Goal: Information Seeking & Learning: Learn about a topic

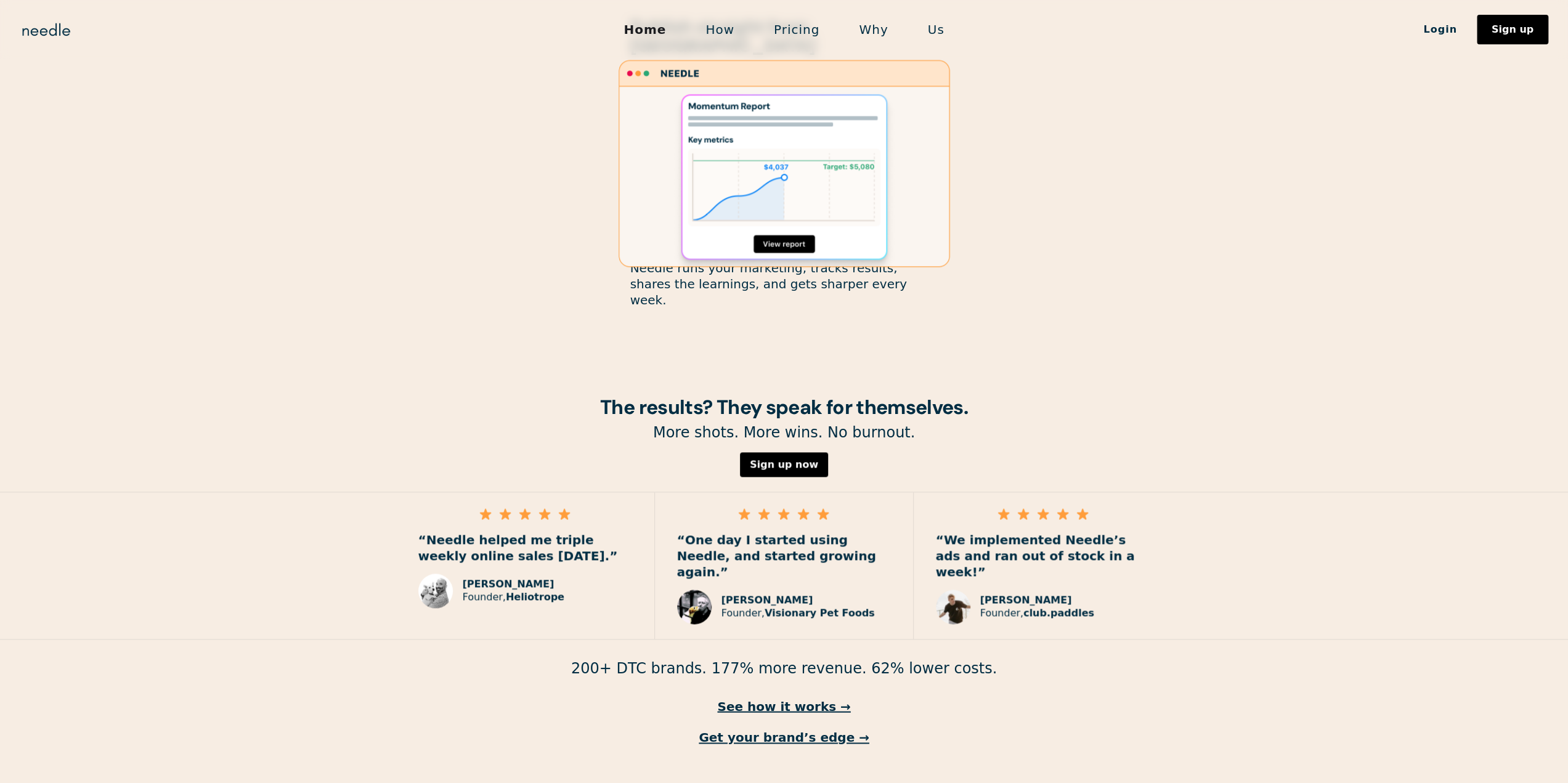
scroll to position [1479, 0]
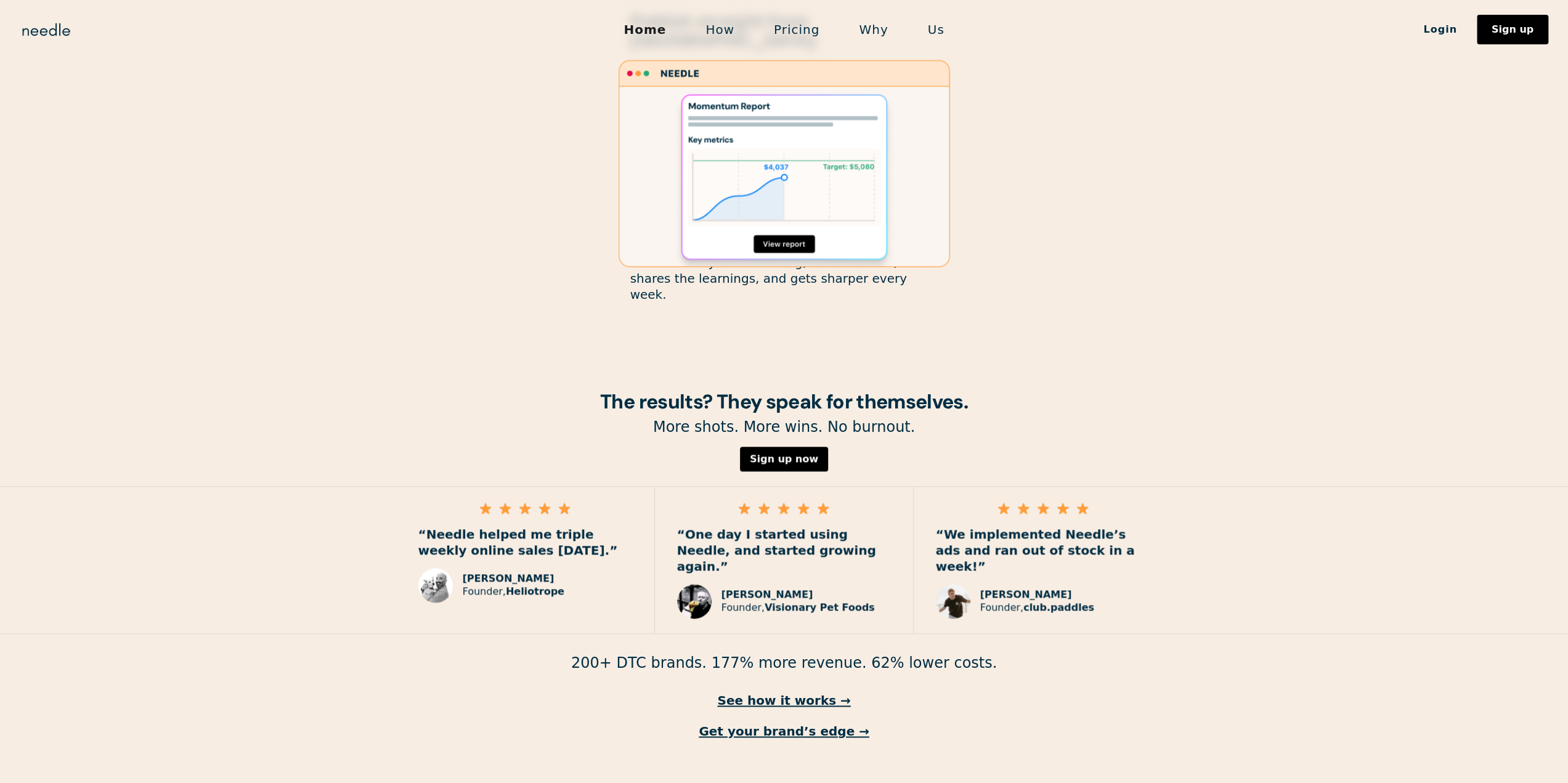
click at [718, 31] on link "How" at bounding box center [720, 29] width 69 height 26
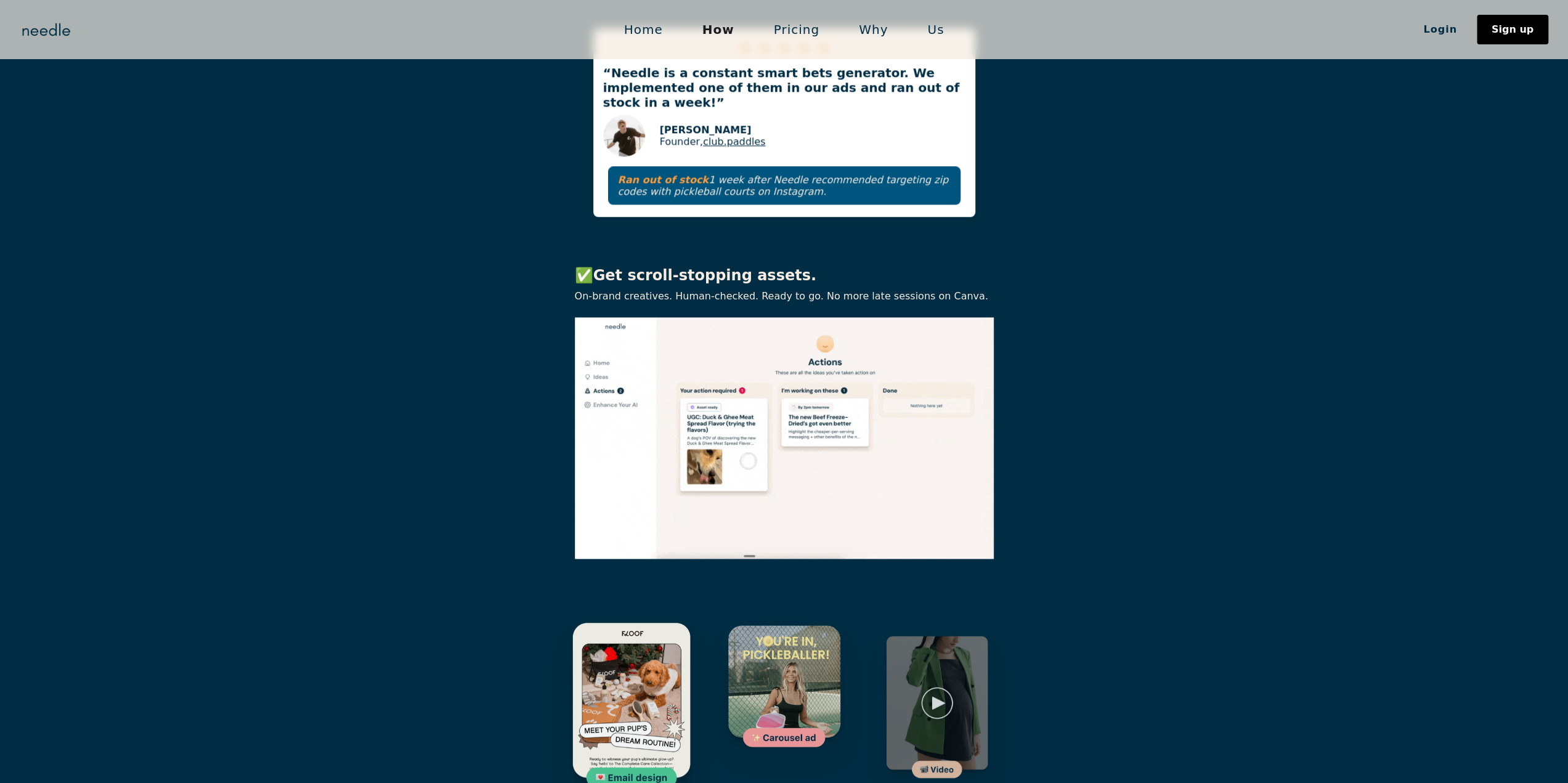
scroll to position [1388, 0]
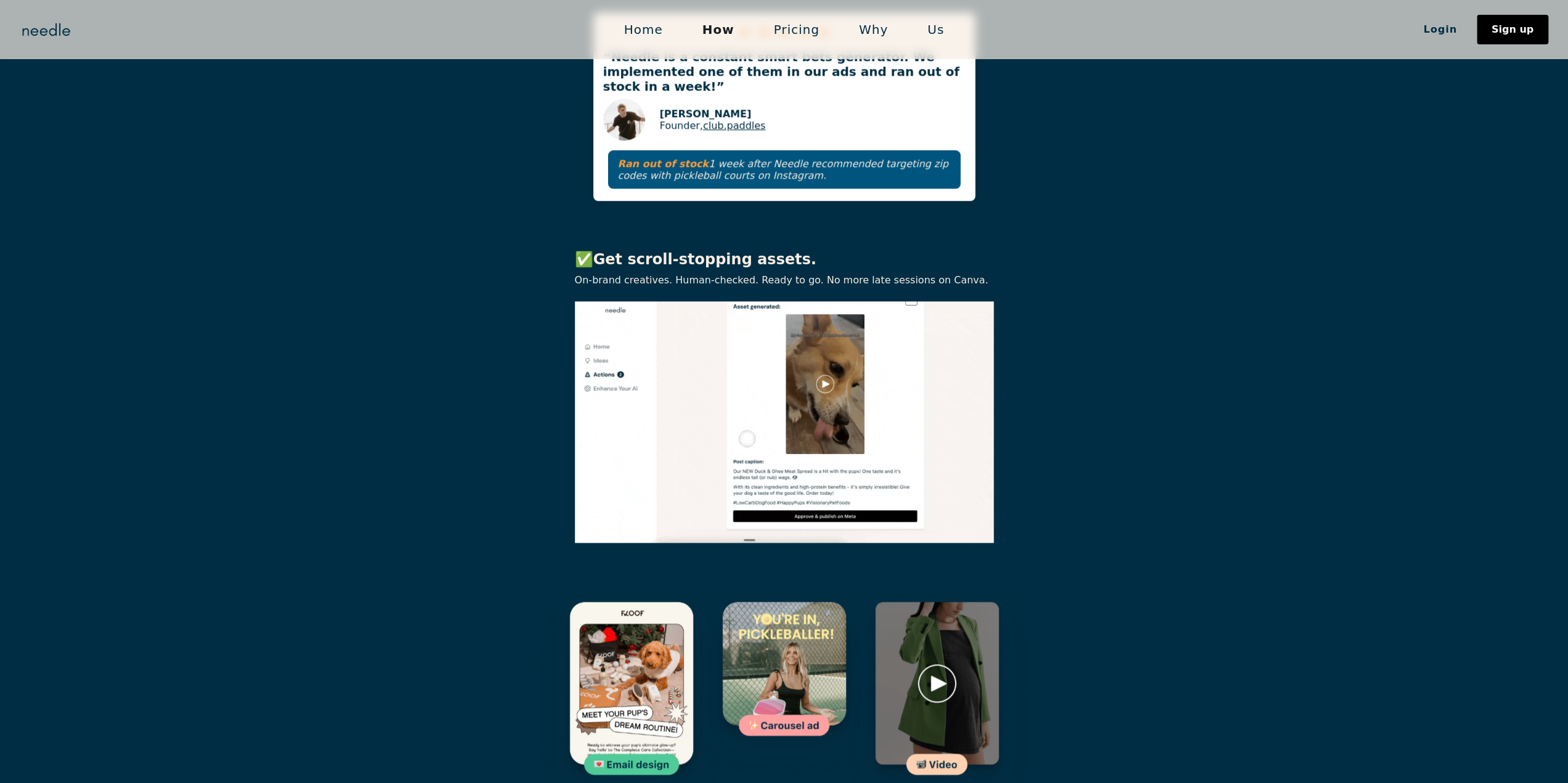
click at [811, 31] on link "Pricing" at bounding box center [796, 29] width 85 height 26
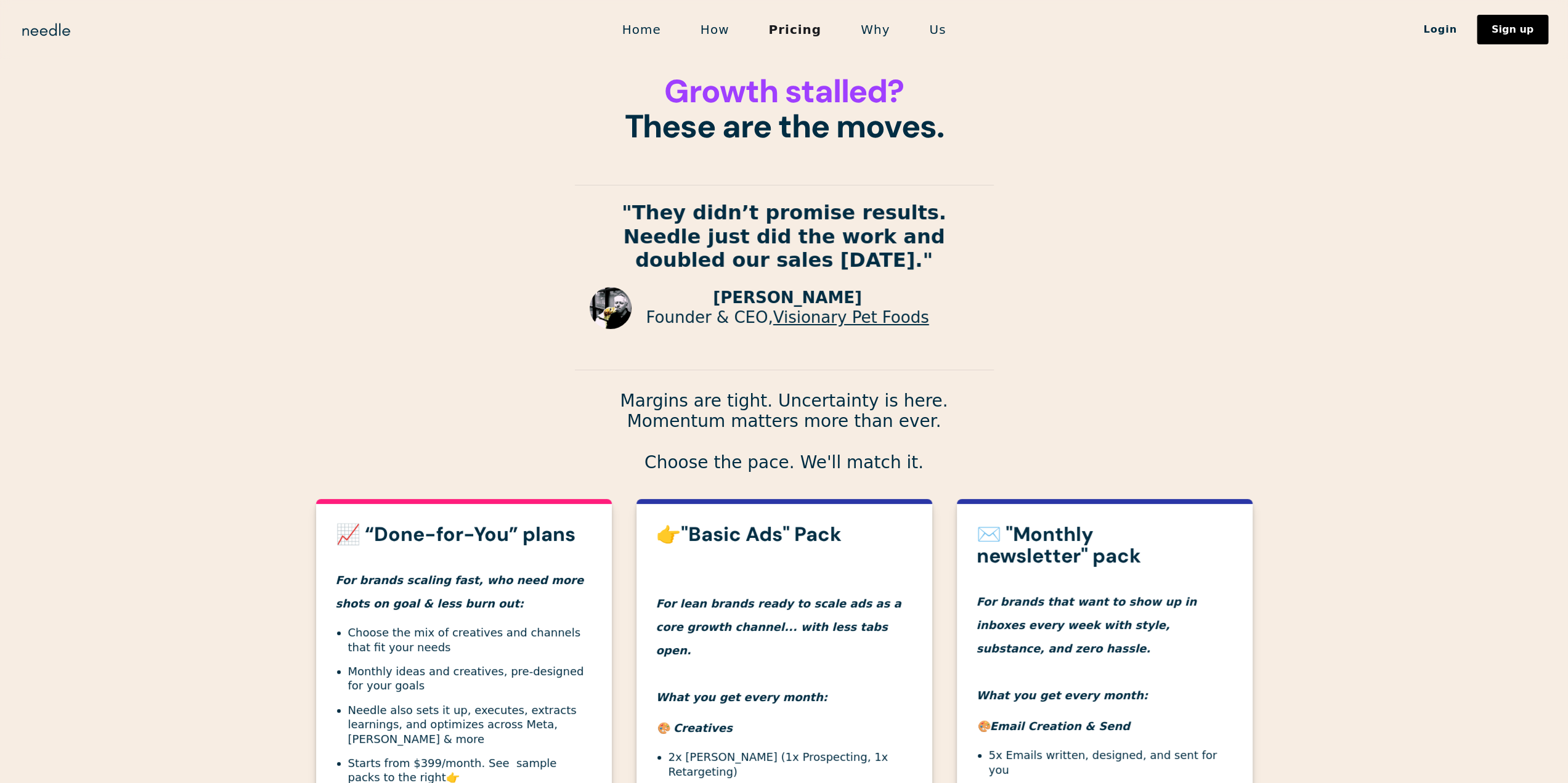
drag, startPoint x: 1335, startPoint y: 254, endPoint x: 1321, endPoint y: 239, distance: 20.5
click at [1333, 256] on section "Growth stalled? These are the moves. "They didn’t promise results. Needle just …" at bounding box center [784, 239] width 1568 height 480
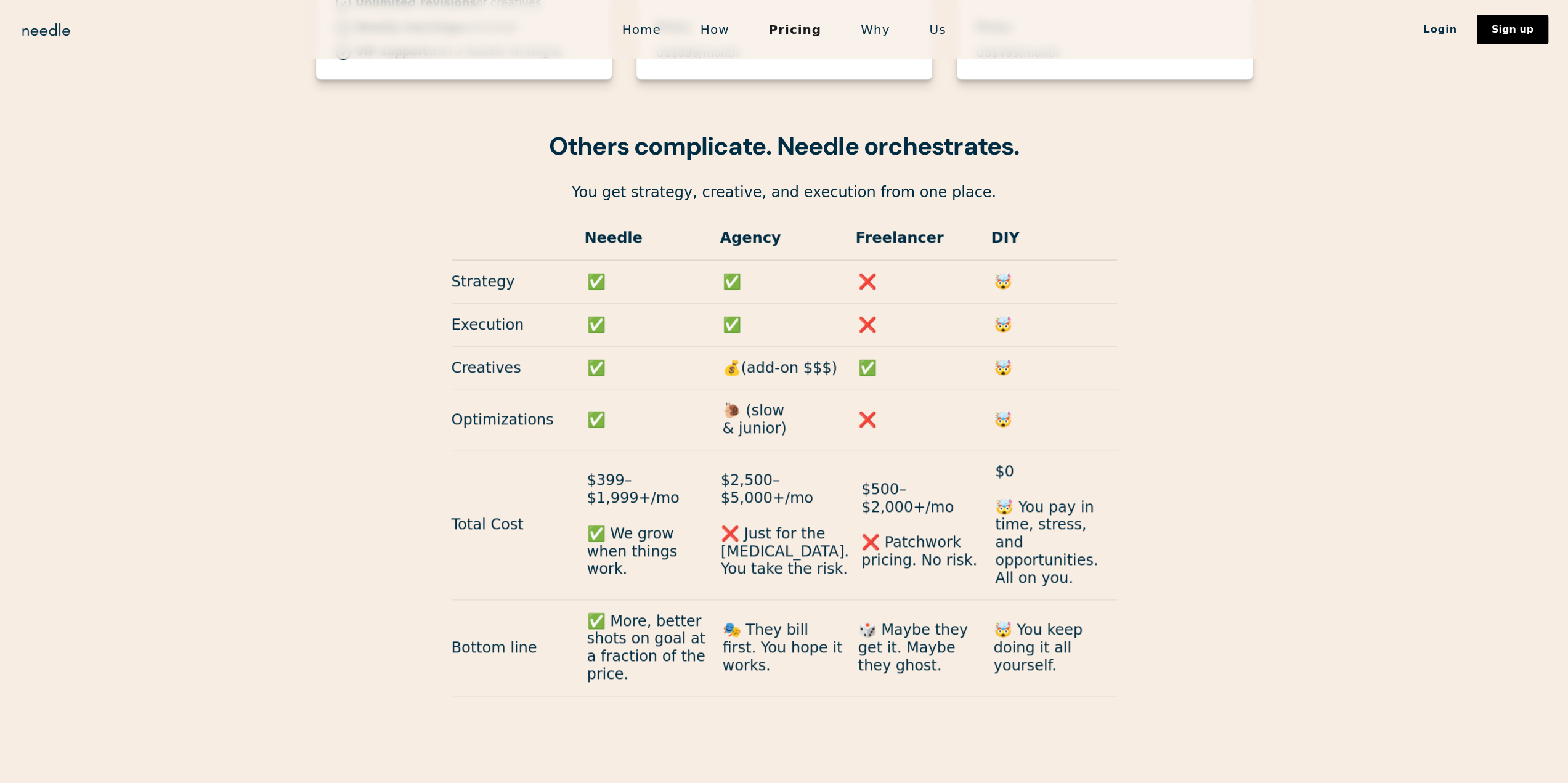
scroll to position [1087, 0]
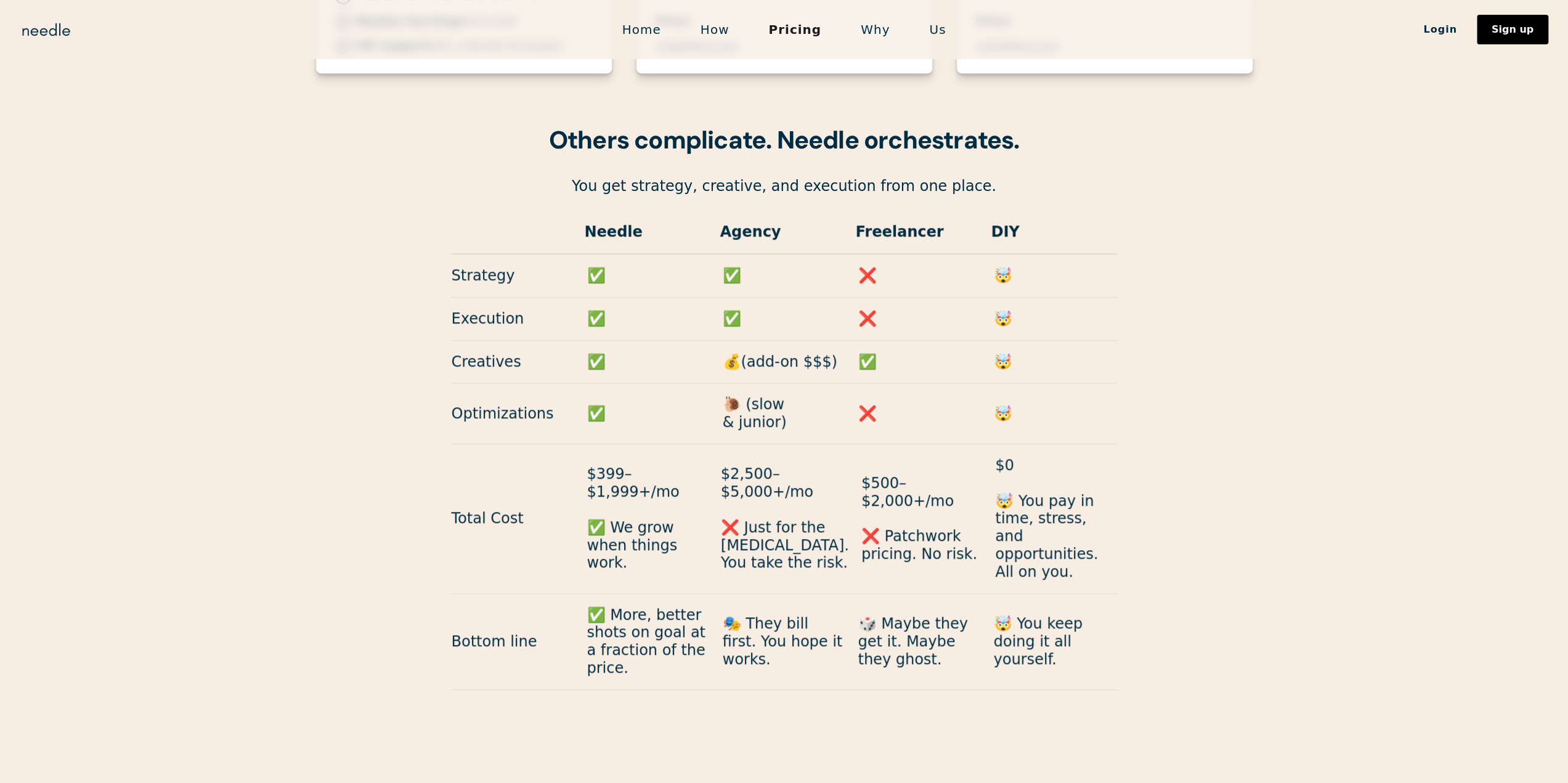
click at [715, 27] on link "How" at bounding box center [715, 29] width 69 height 26
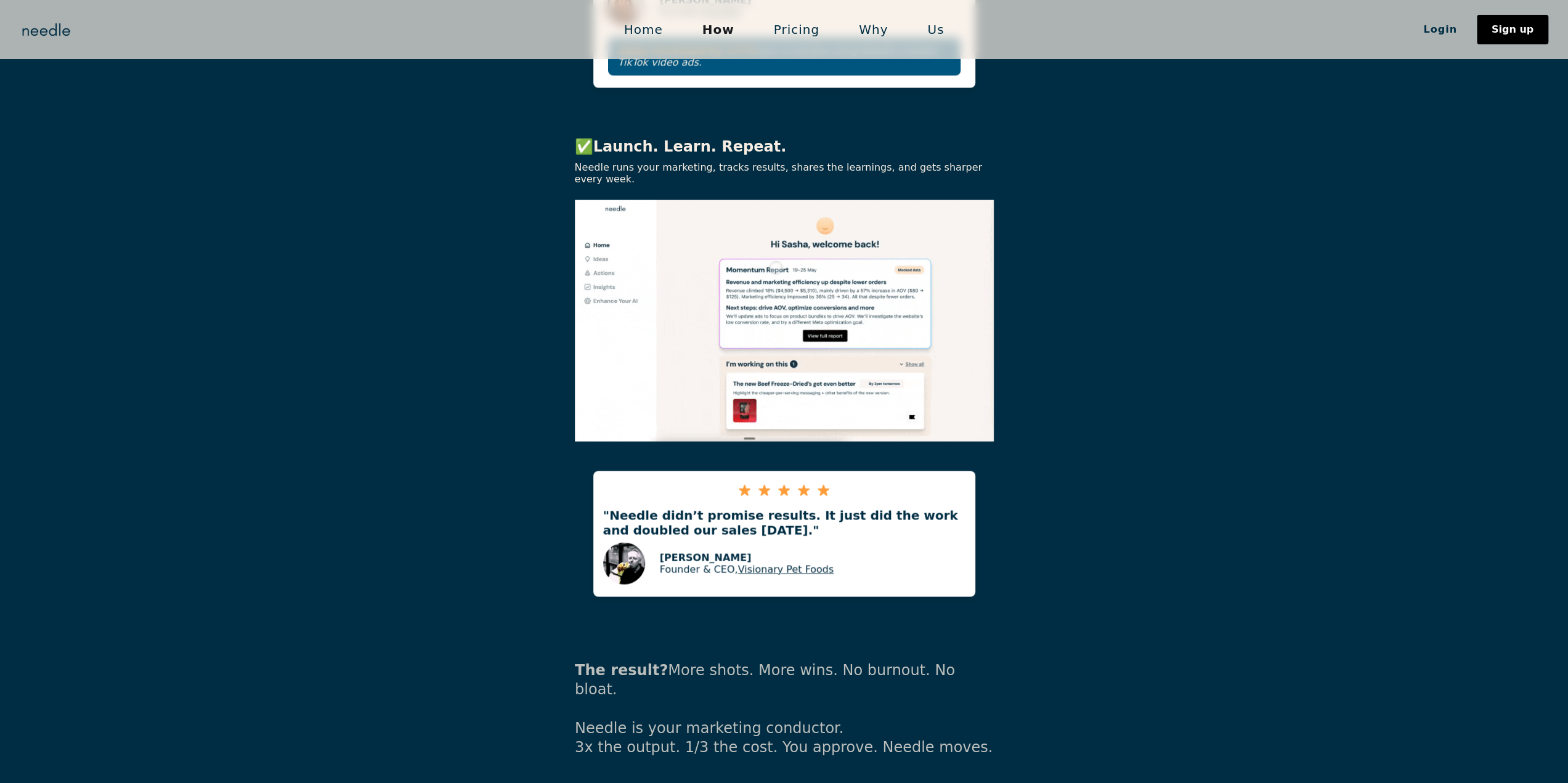
scroll to position [2405, 0]
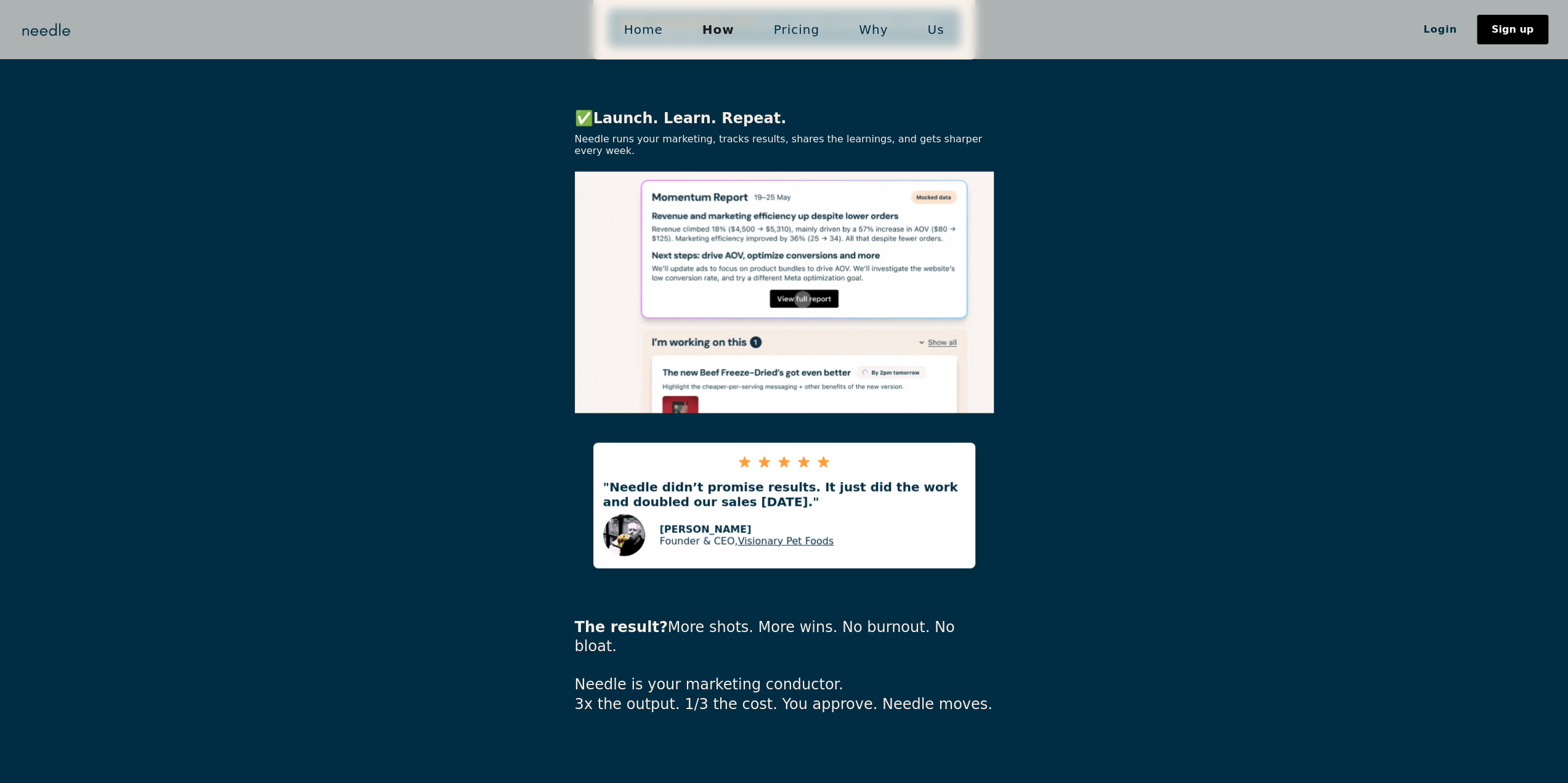
click at [802, 36] on link "Pricing" at bounding box center [796, 29] width 85 height 26
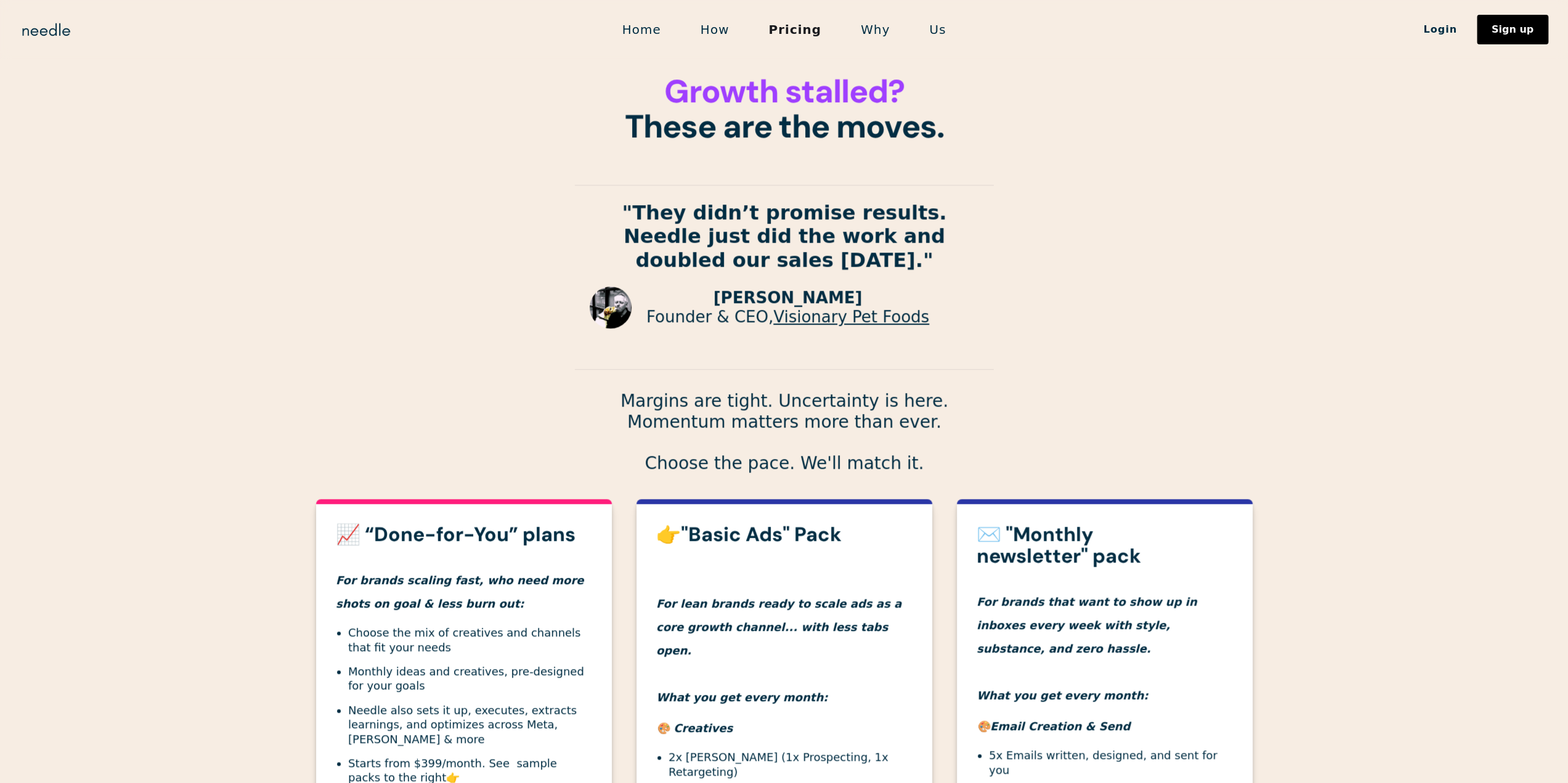
click at [867, 27] on link "Why" at bounding box center [875, 29] width 69 height 26
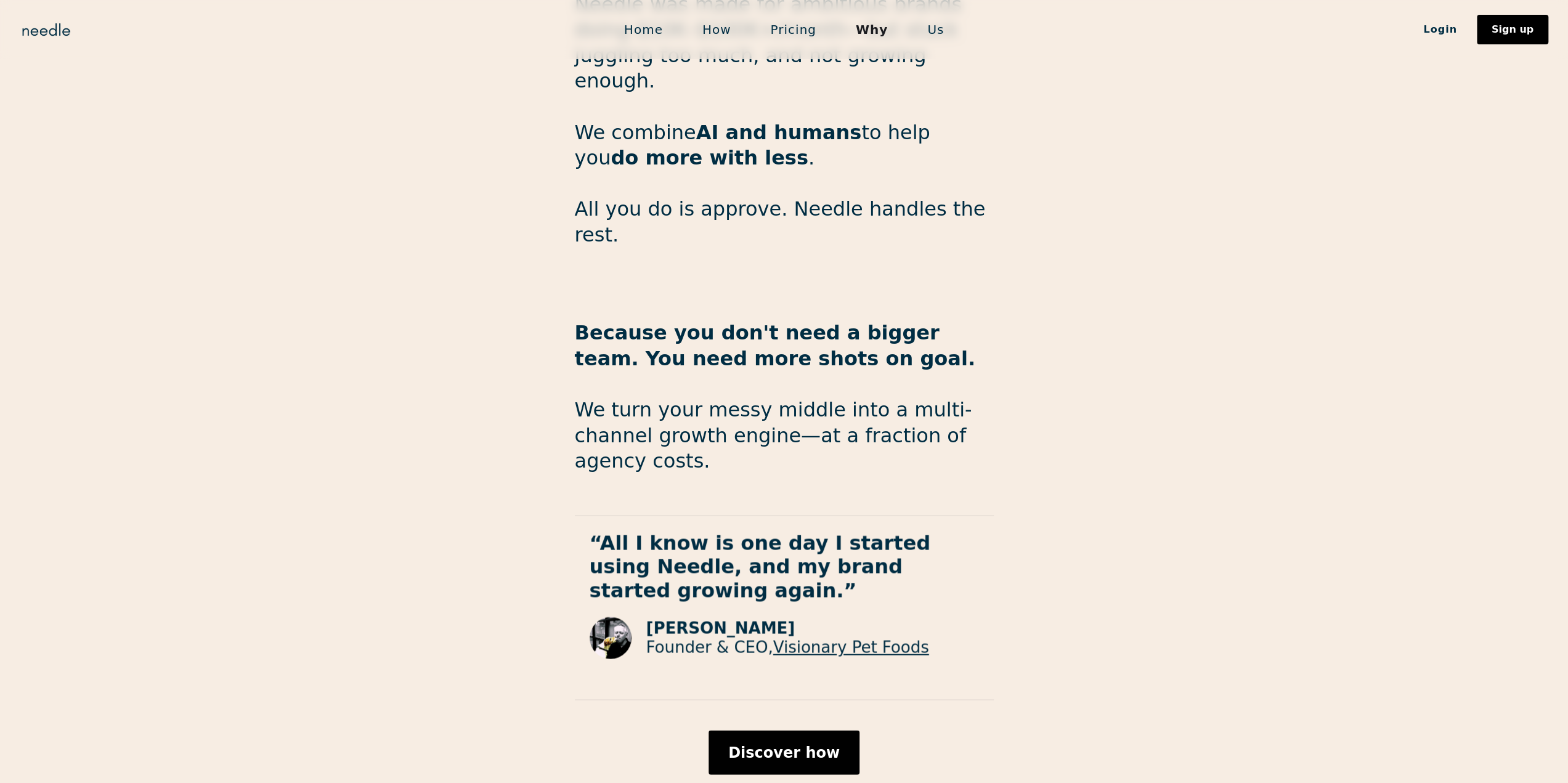
scroll to position [1781, 0]
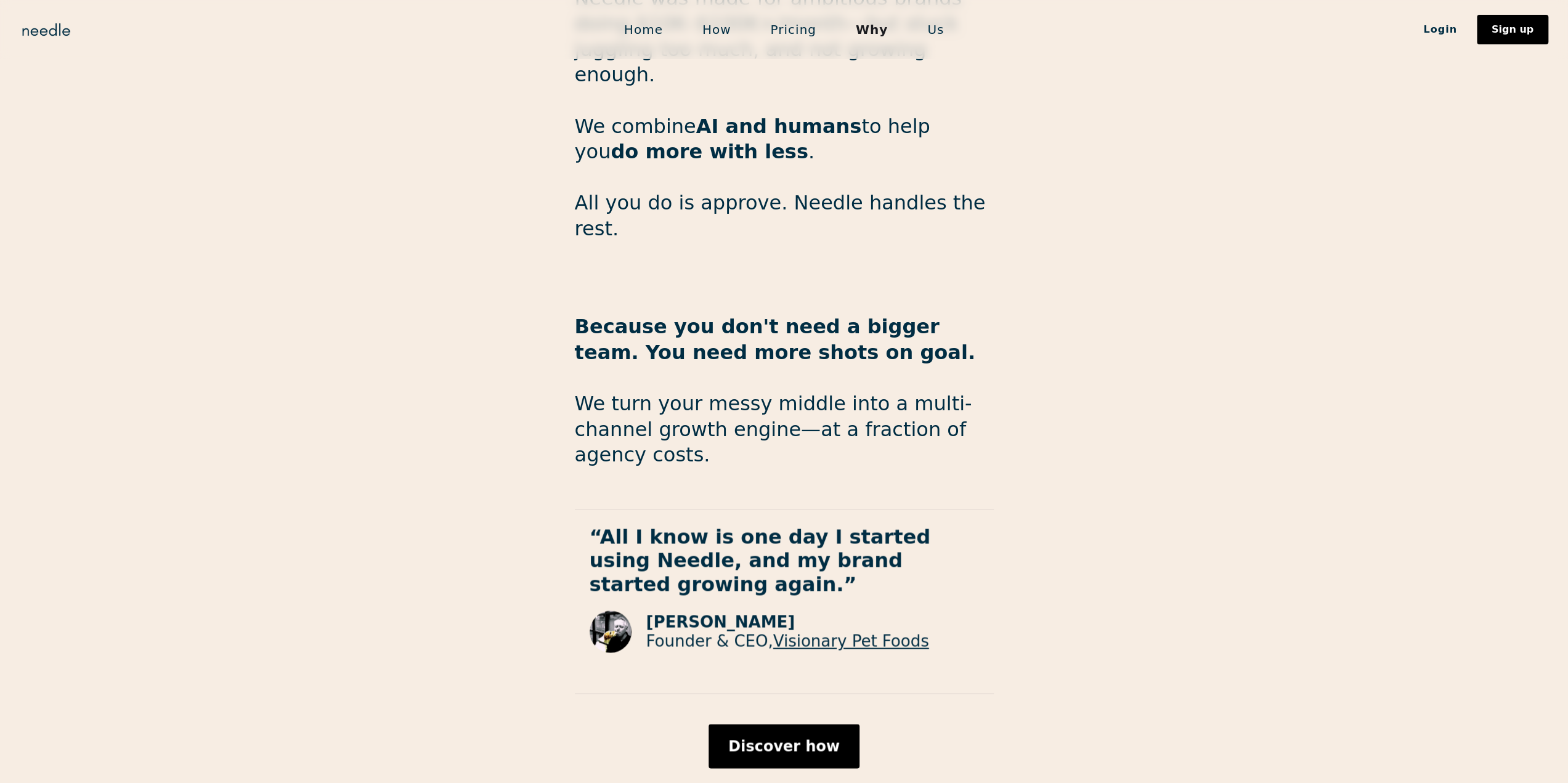
click at [939, 38] on link "Us" at bounding box center [936, 29] width 56 height 26
